Goal: Task Accomplishment & Management: Manage account settings

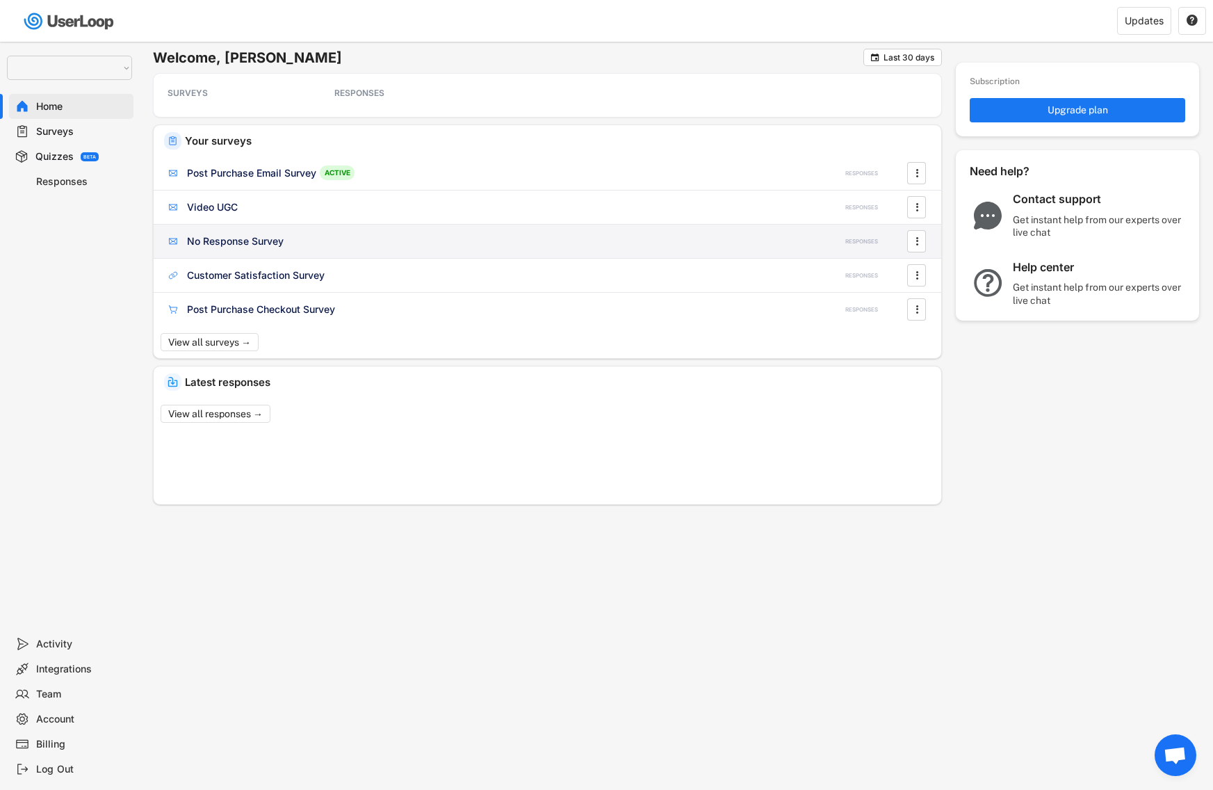
select select ""1348695171700984260__LOOKUP__1654705041975x127494467392634880""
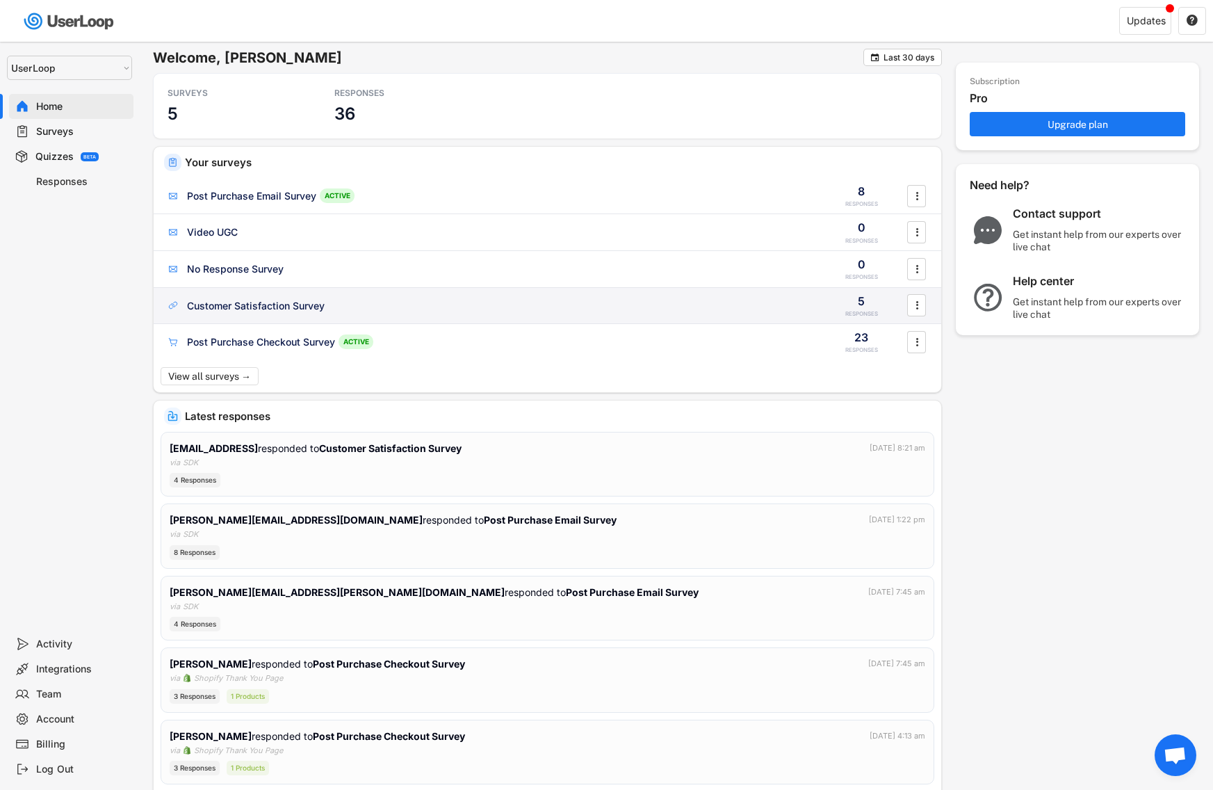
click at [229, 311] on div "Customer Satisfaction Survey" at bounding box center [256, 306] width 138 height 14
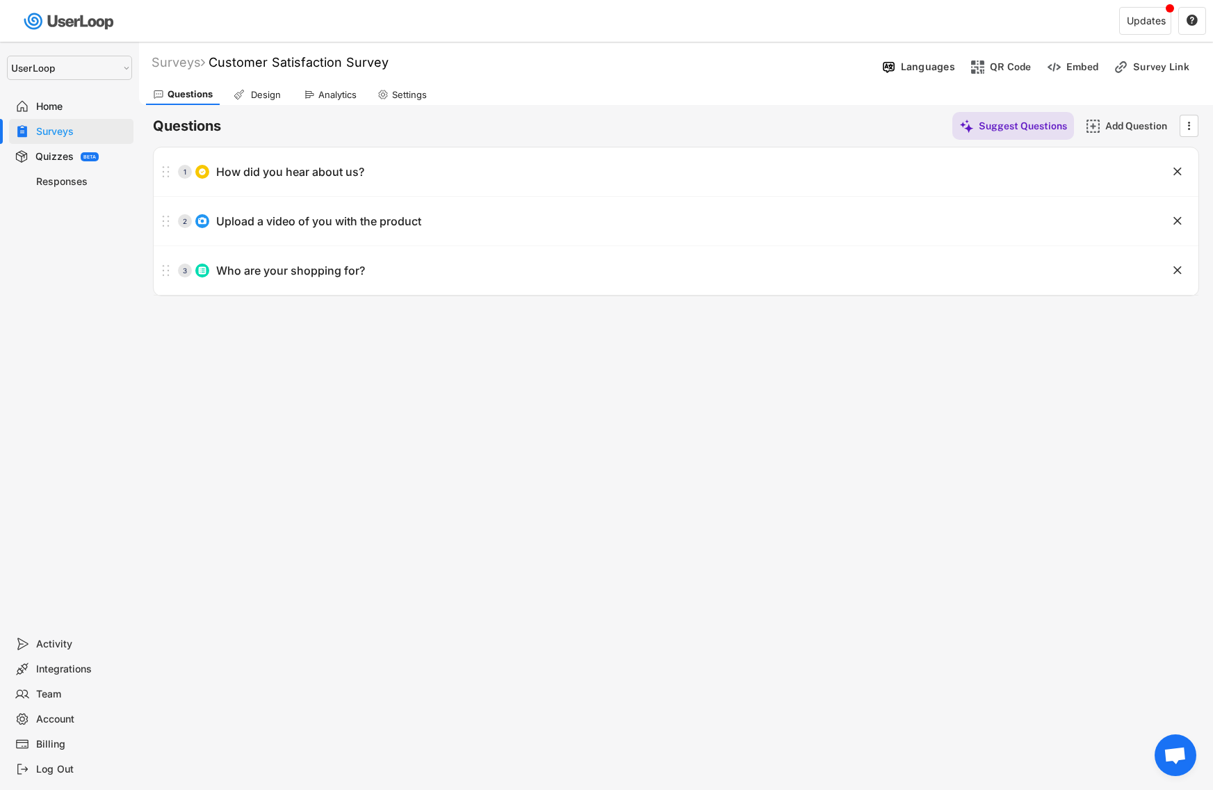
click at [77, 129] on div "Surveys" at bounding box center [82, 131] width 92 height 13
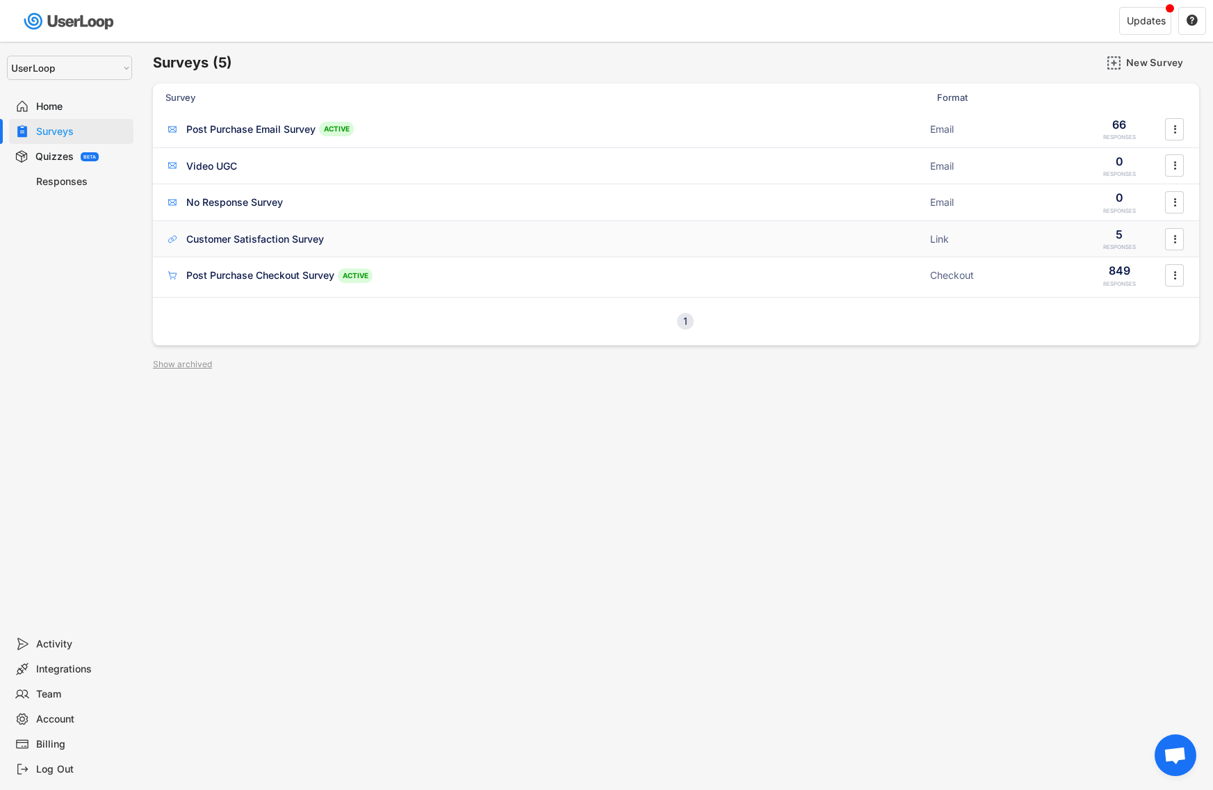
click at [346, 232] on div "Customer Satisfaction Survey ACTIVE" at bounding box center [543, 239] width 757 height 15
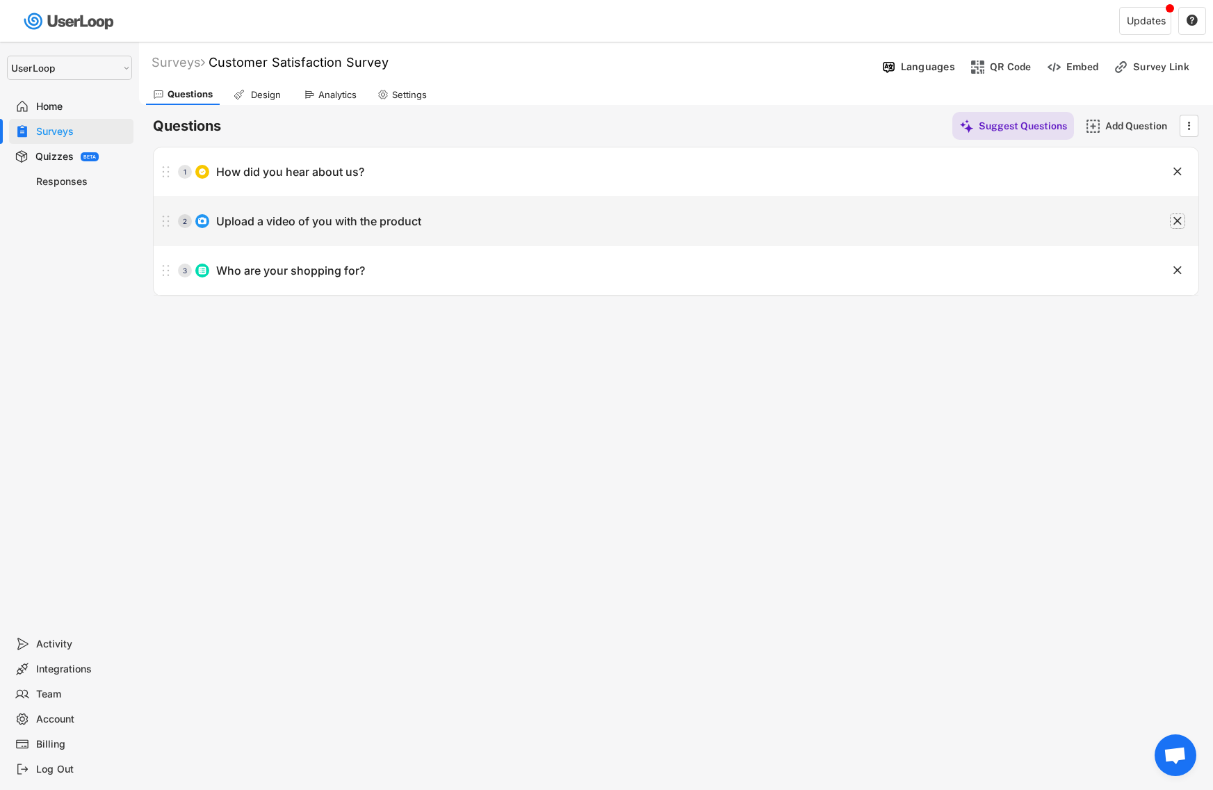
click at [1179, 215] on text "" at bounding box center [1178, 220] width 8 height 15
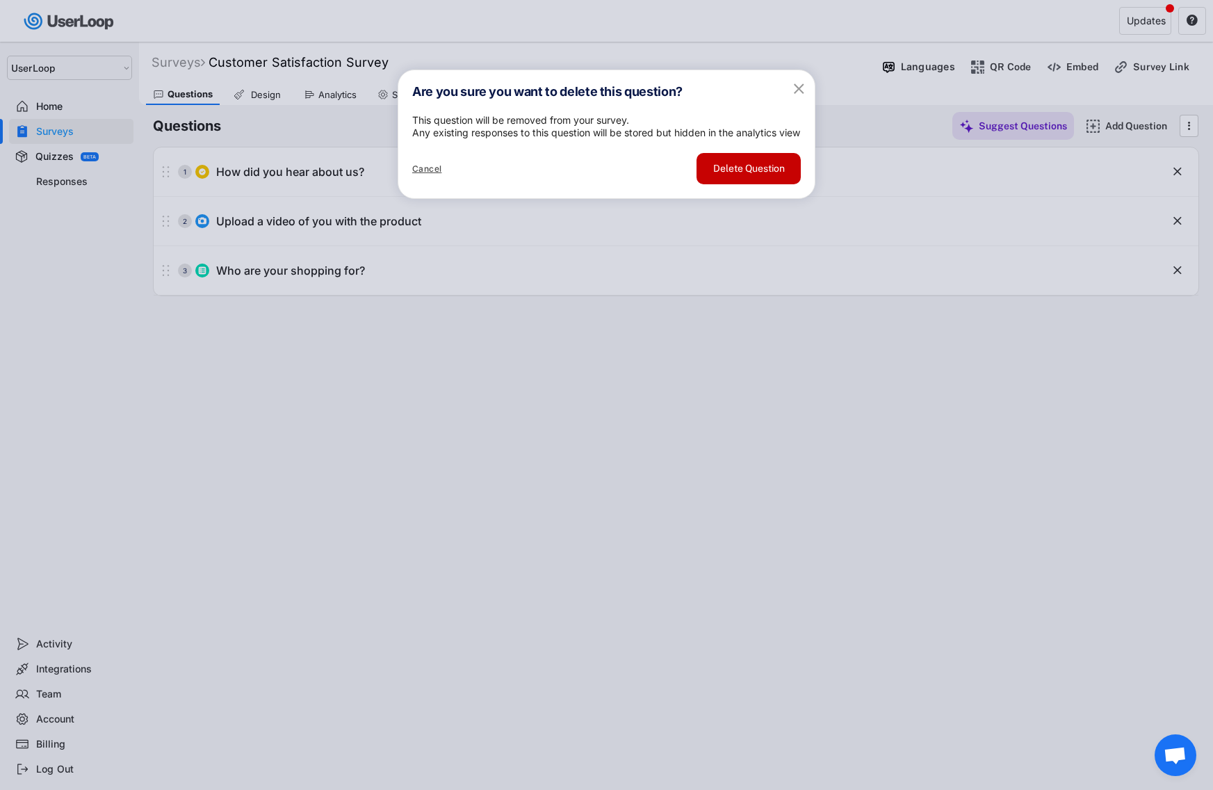
click at [761, 184] on button "Delete Question" at bounding box center [749, 168] width 104 height 31
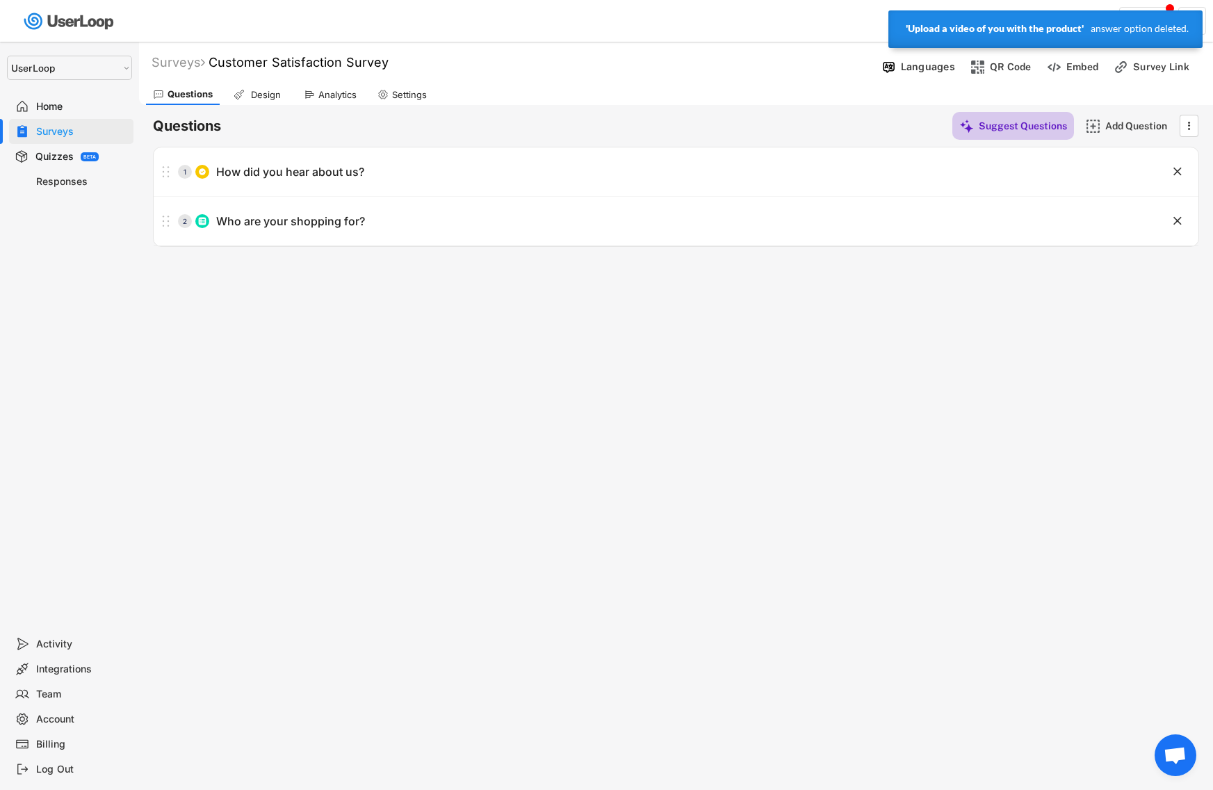
click at [1038, 125] on div "Suggest Questions" at bounding box center [1023, 126] width 88 height 13
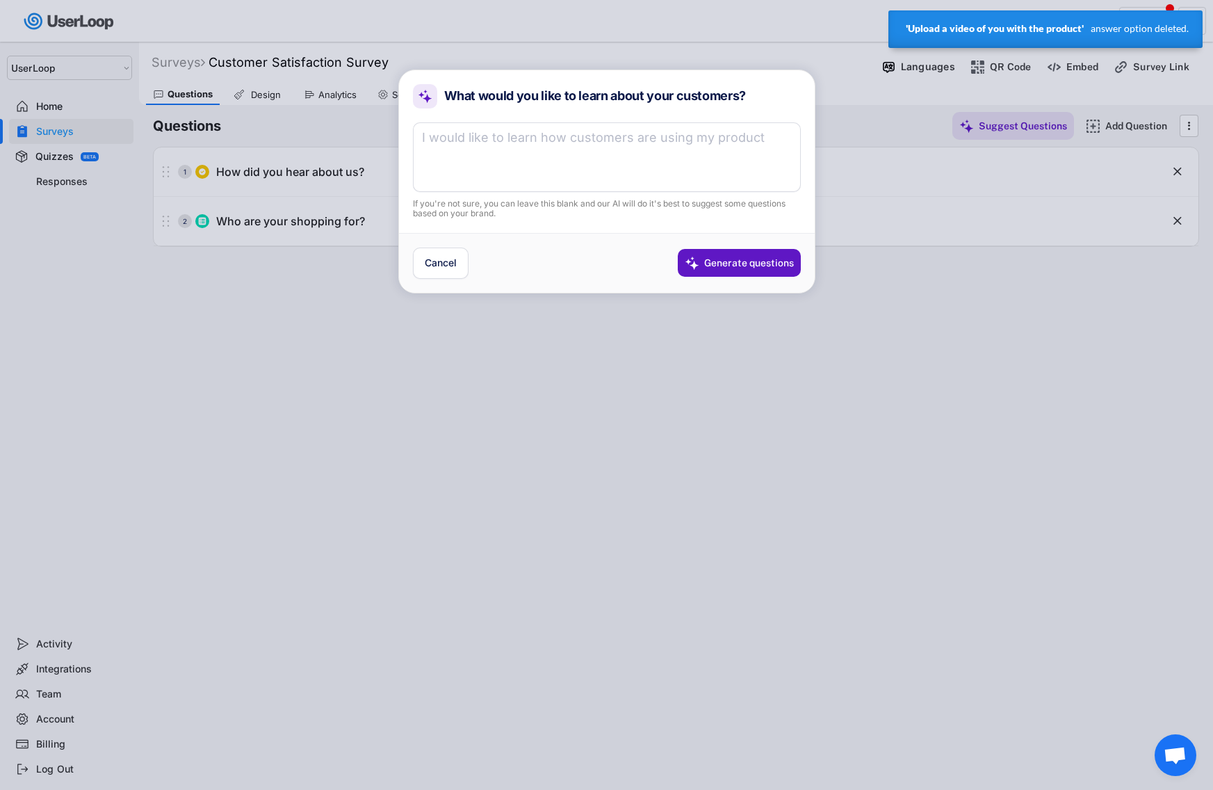
click at [778, 261] on div "Generate questions" at bounding box center [749, 263] width 90 height 13
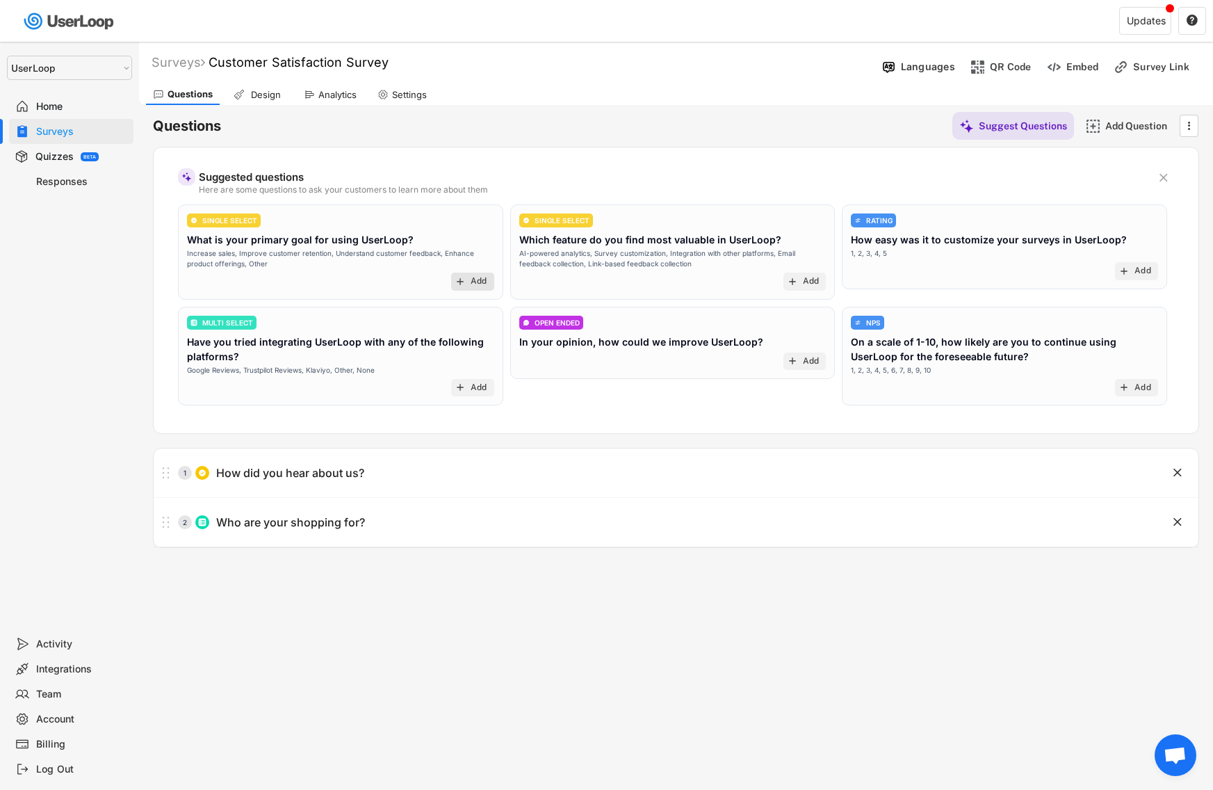
click at [466, 282] on div "add Add" at bounding box center [472, 282] width 43 height 18
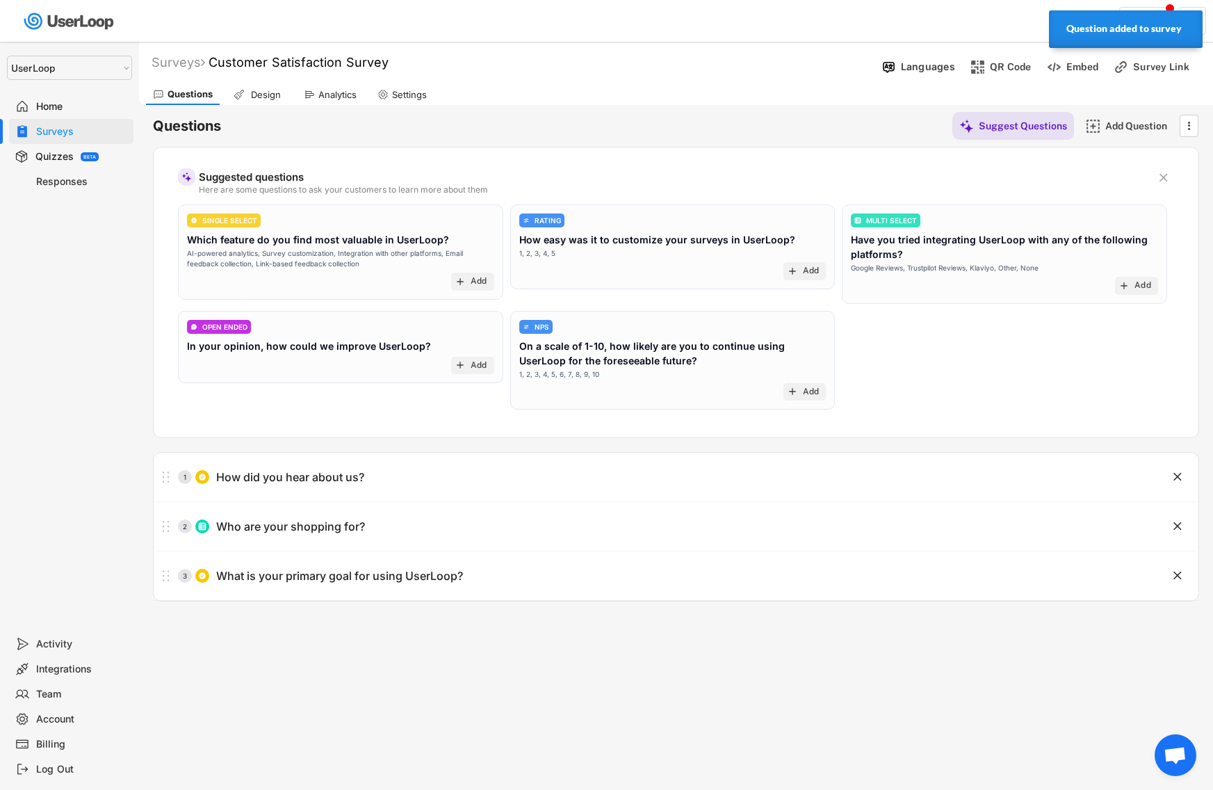
click at [478, 277] on div "Add" at bounding box center [479, 281] width 17 height 11
click at [820, 269] on div "add Add" at bounding box center [805, 271] width 43 height 18
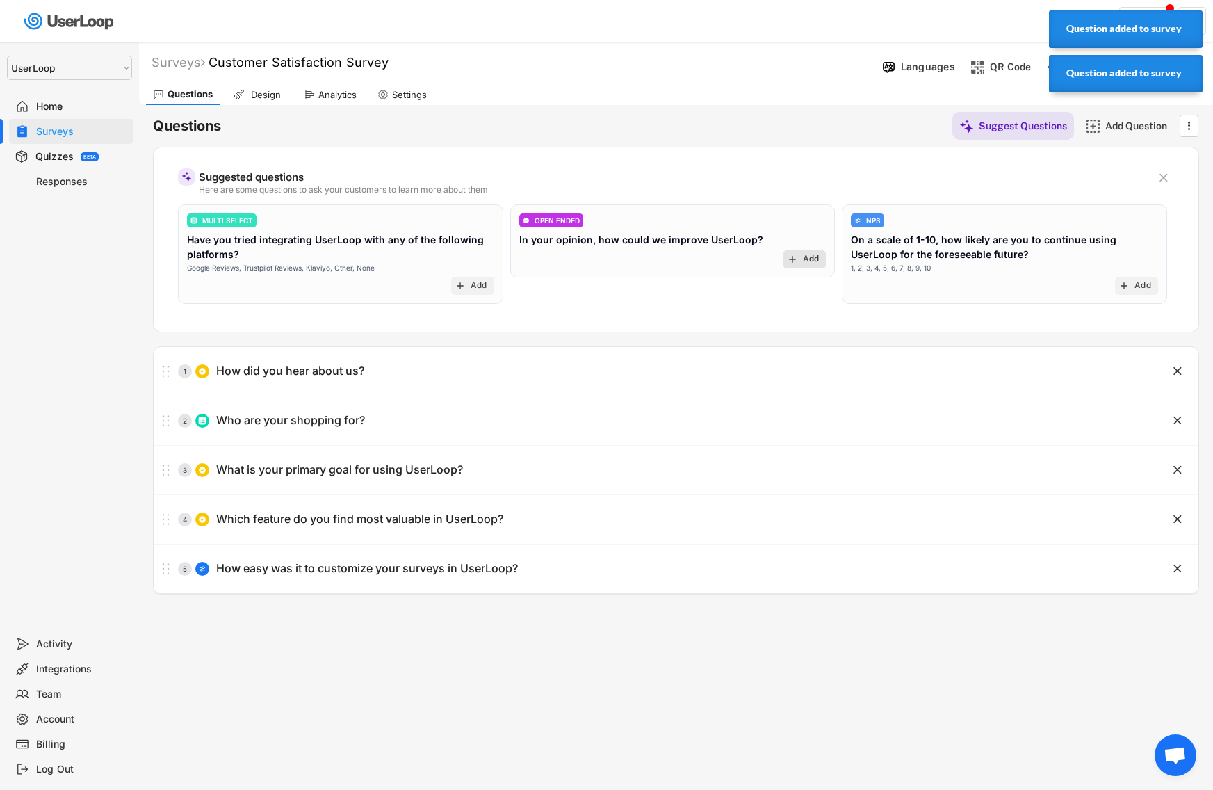
click at [804, 259] on div "Add" at bounding box center [811, 259] width 17 height 11
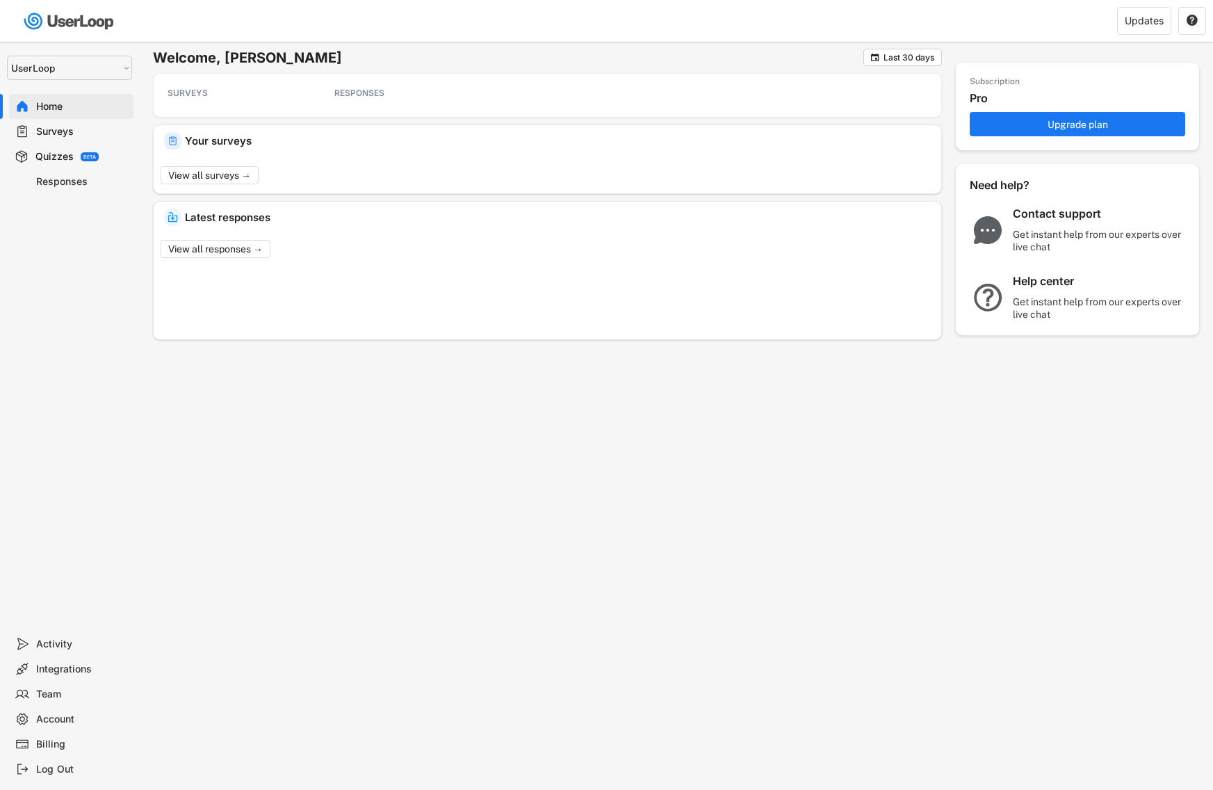
select select ""1348695171700984260__LOOKUP__1654705041975x127494467392634880""
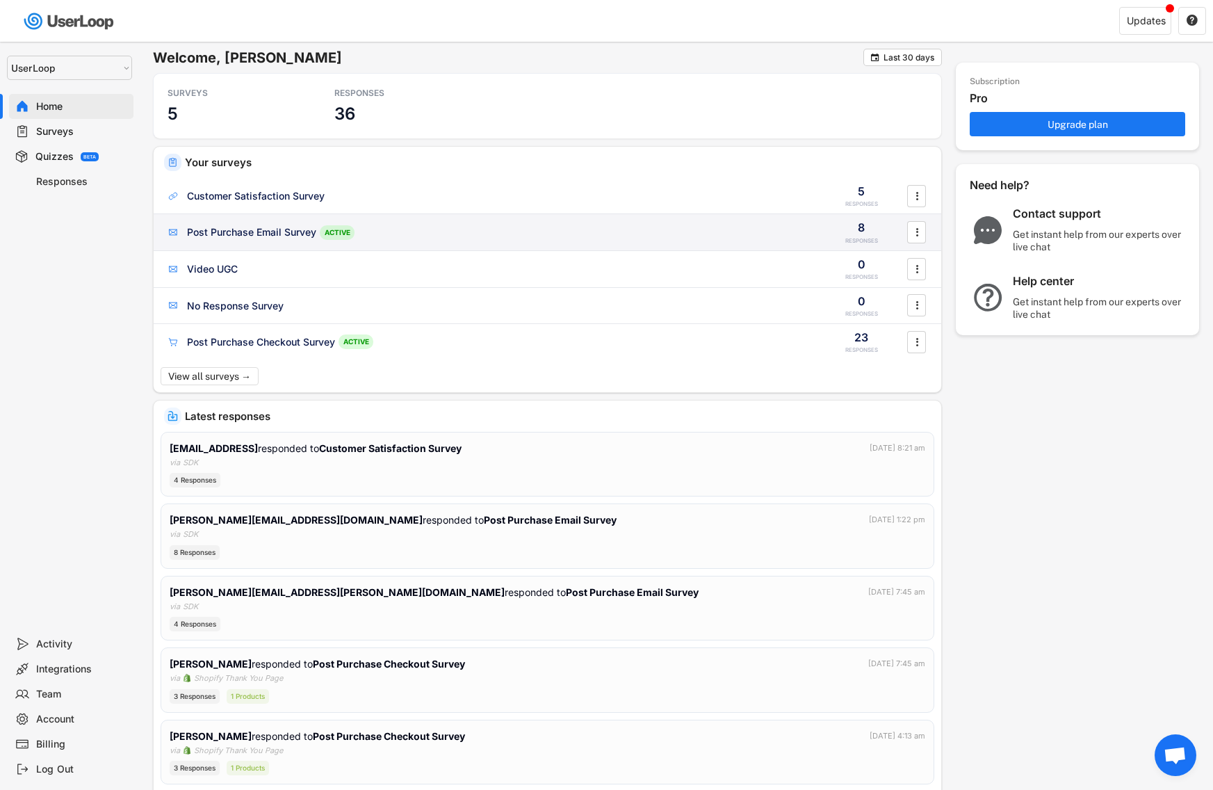
click at [308, 226] on div "Post Purchase Email Survey" at bounding box center [251, 232] width 129 height 14
